Goal: Information Seeking & Learning: Learn about a topic

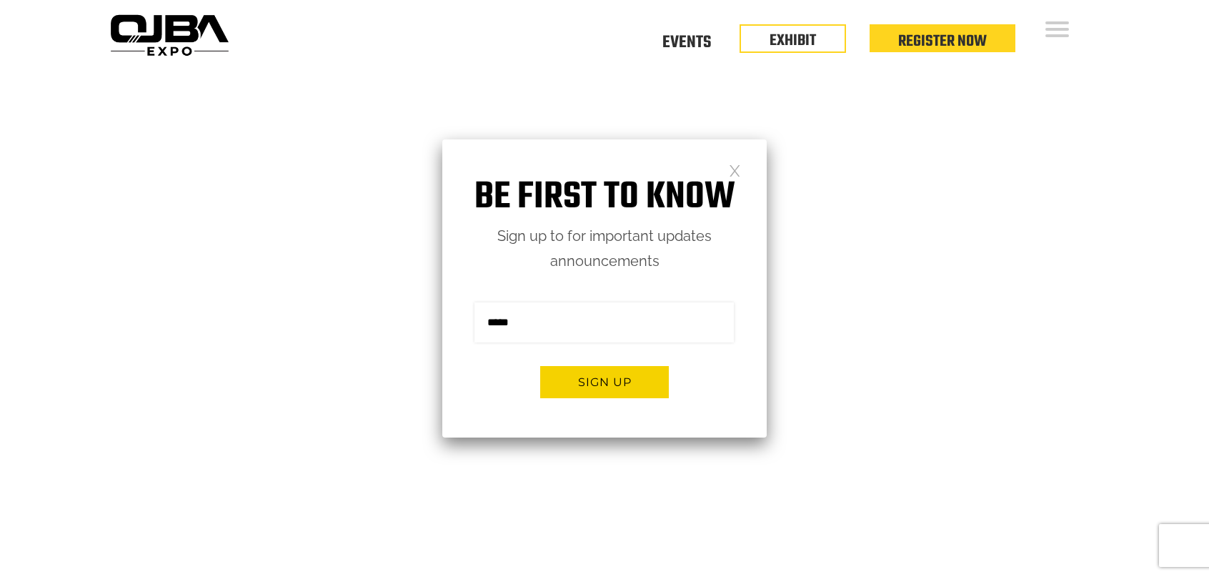
click at [737, 171] on link at bounding box center [735, 170] width 12 height 12
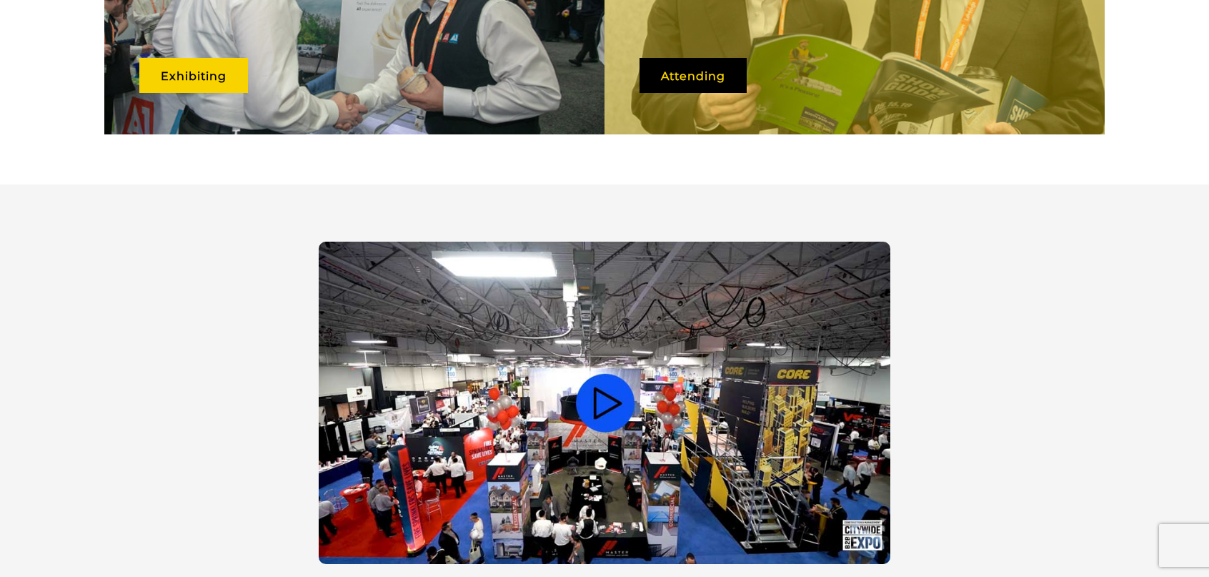
scroll to position [1190, 0]
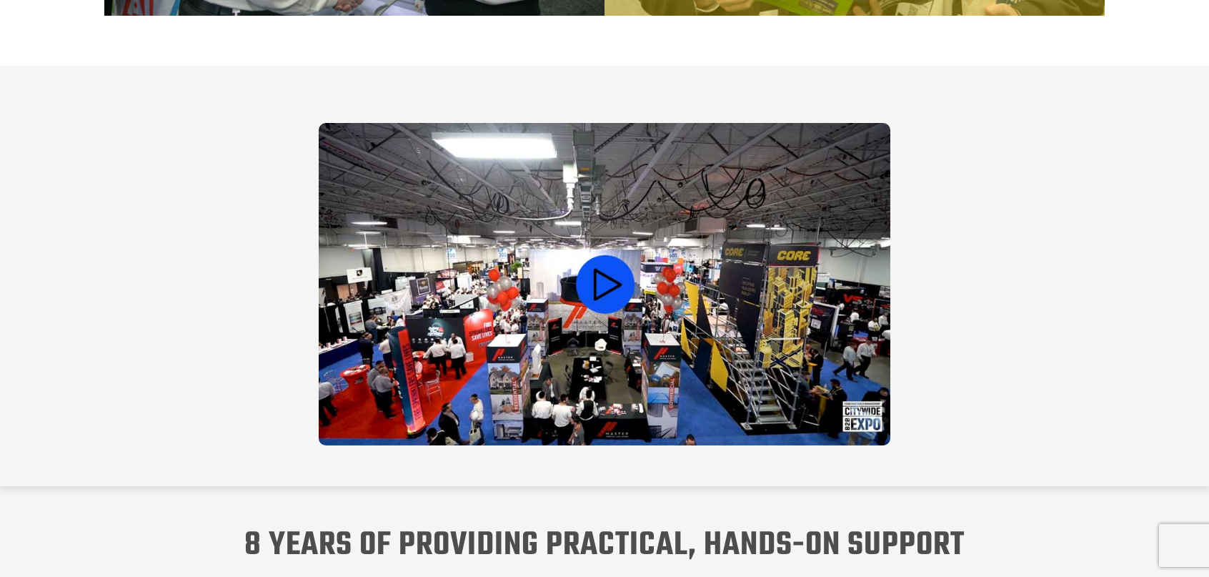
click at [585, 252] on video at bounding box center [605, 284] width 572 height 322
click at [618, 288] on video at bounding box center [605, 284] width 572 height 322
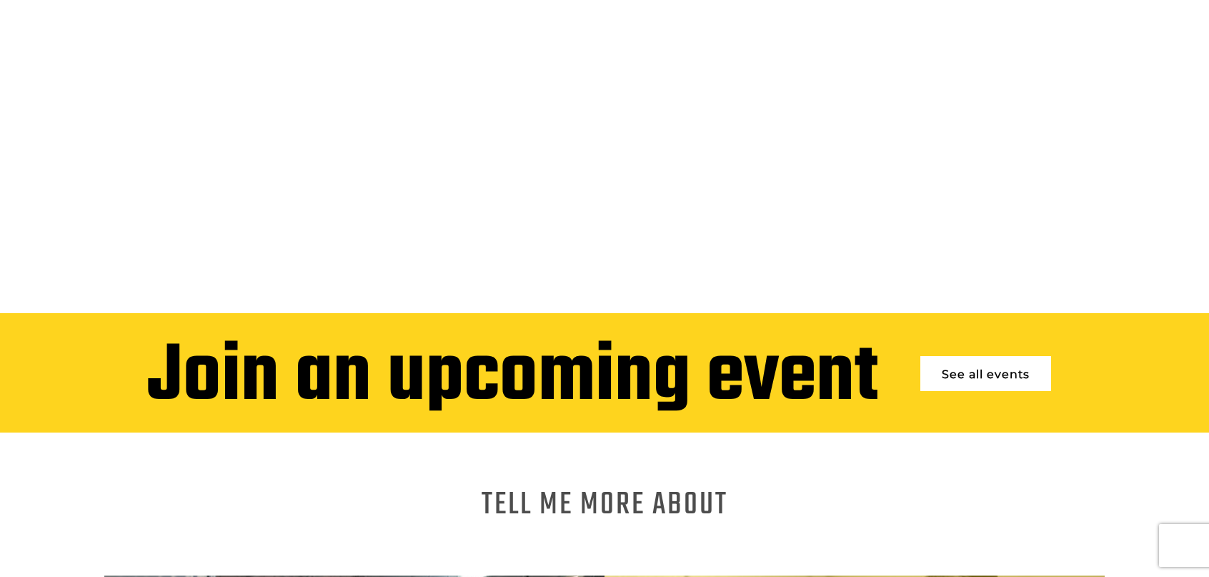
scroll to position [0, 0]
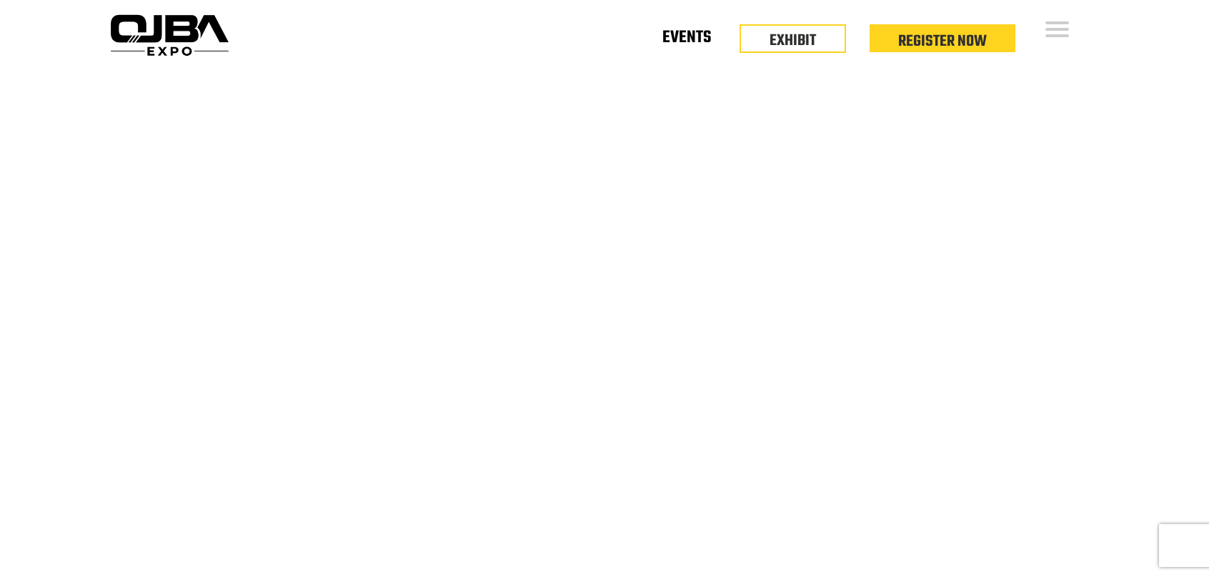
click at [705, 42] on link "Events" at bounding box center [686, 40] width 49 height 5
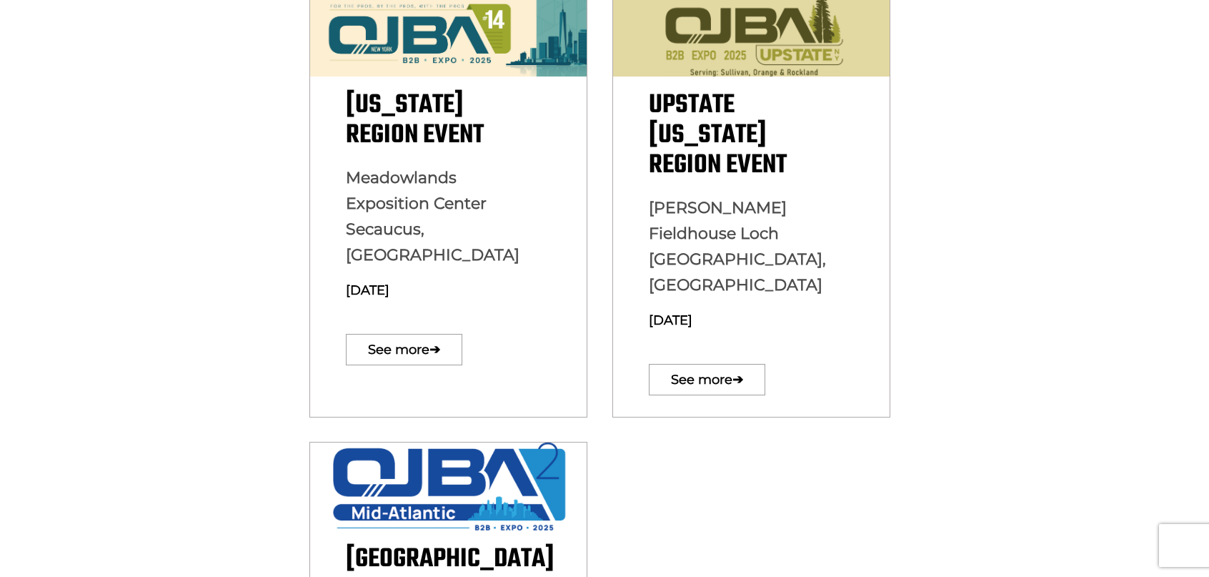
click at [221, 242] on section "[US_STATE][GEOGRAPHIC_DATA] Event [GEOGRAPHIC_DATA] [GEOGRAPHIC_DATA], [GEOGRAP…" at bounding box center [604, 174] width 1209 height 511
